Goal: Check status: Check status

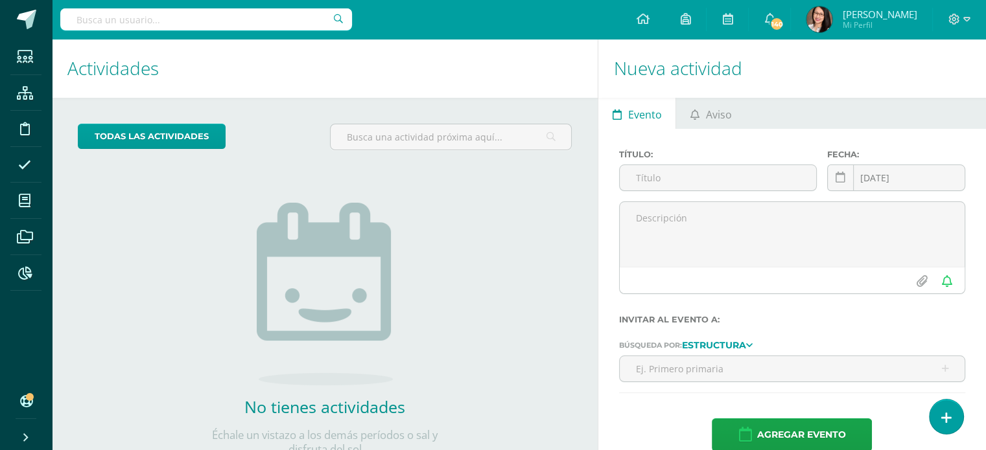
click at [255, 12] on input "text" at bounding box center [206, 19] width 292 height 22
type input "ignacio dom"
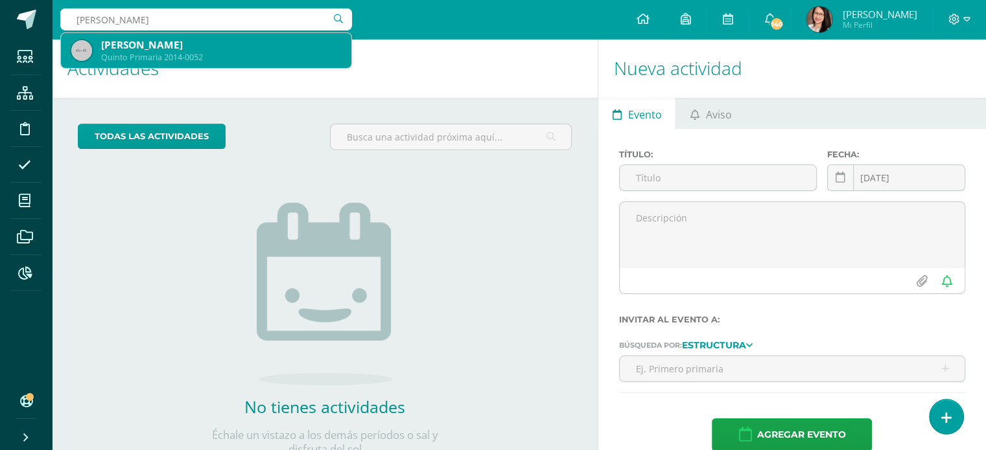
click at [242, 45] on div "Ignacio Adolfo Dominguez Peña" at bounding box center [221, 45] width 240 height 14
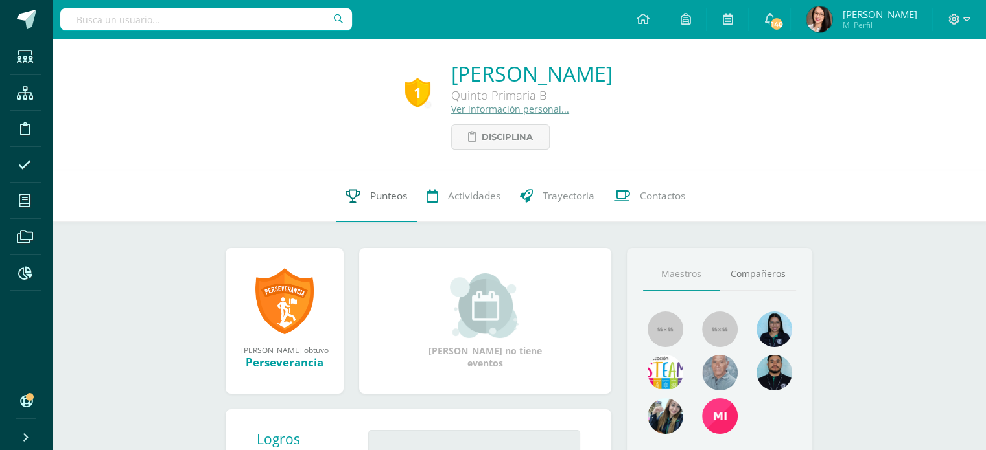
click at [388, 198] on span "Punteos" at bounding box center [388, 196] width 37 height 14
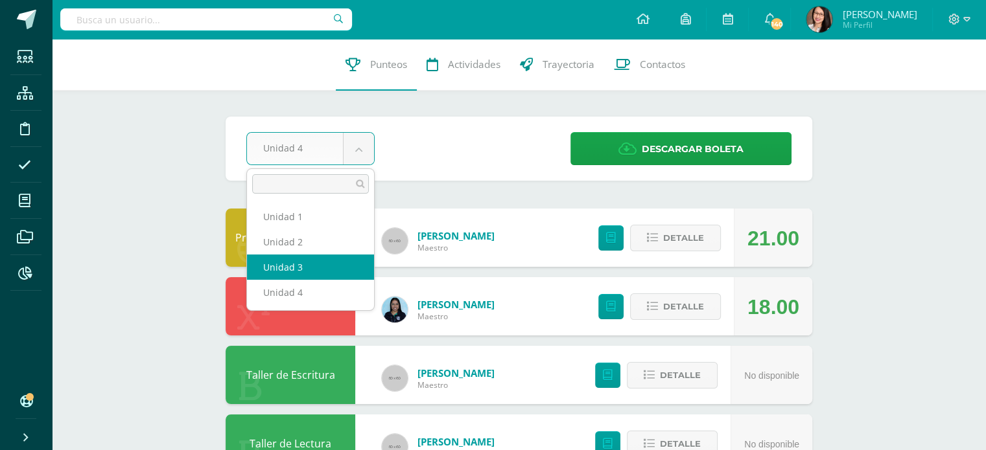
select select "Unidad 3"
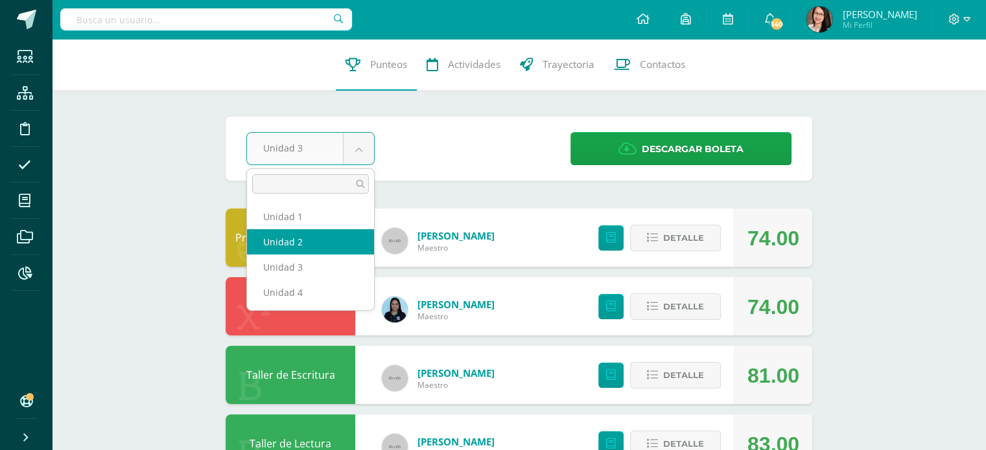
select select "Unidad 2"
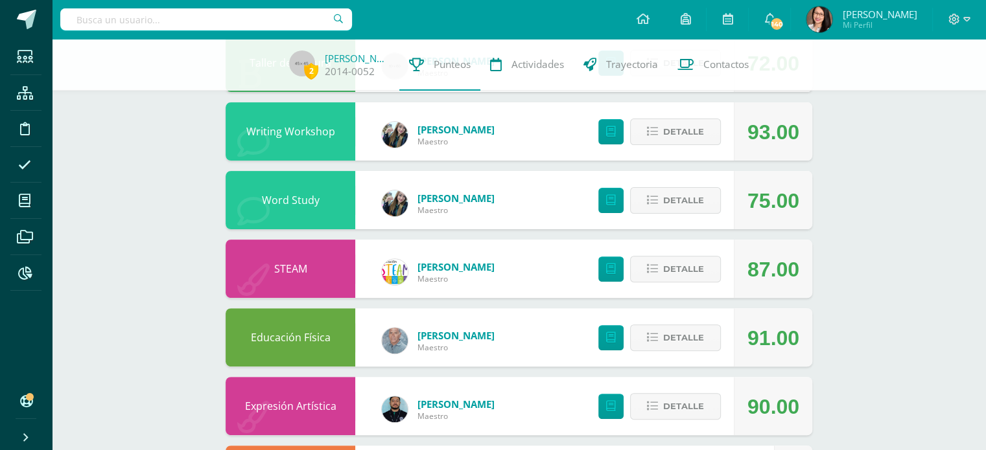
scroll to position [334, 0]
